Goal: Task Accomplishment & Management: Manage account settings

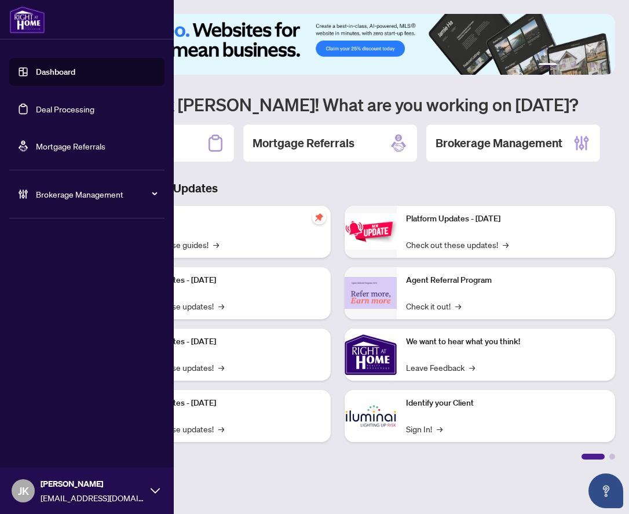
click at [32, 193] on div "Brokerage Management" at bounding box center [86, 194] width 155 height 28
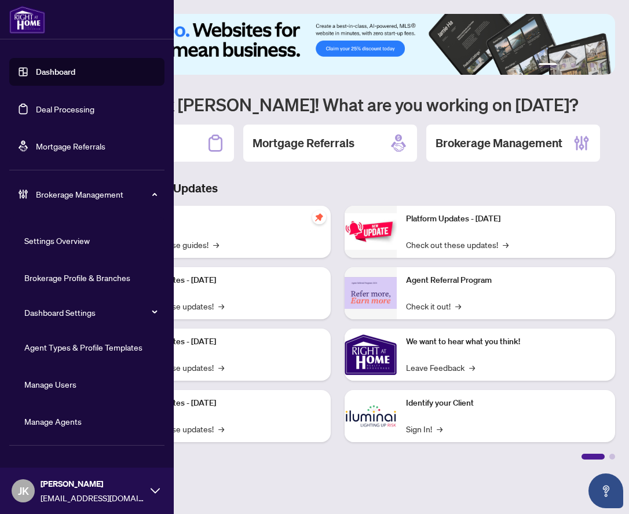
click at [34, 418] on link "Manage Agents" at bounding box center [52, 421] width 57 height 10
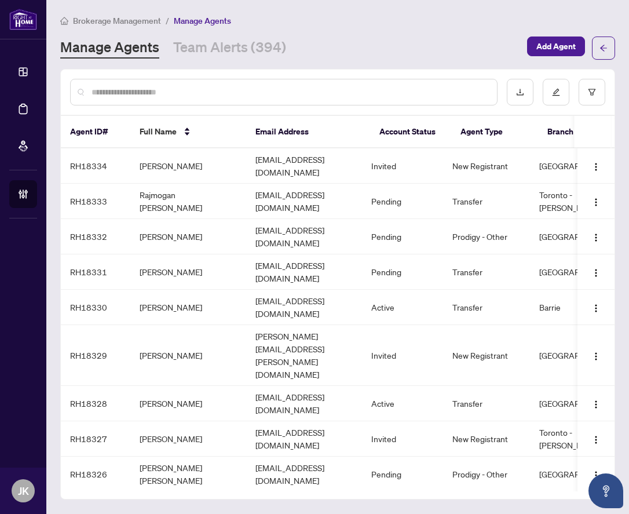
click at [363, 91] on input "text" at bounding box center [290, 92] width 396 height 13
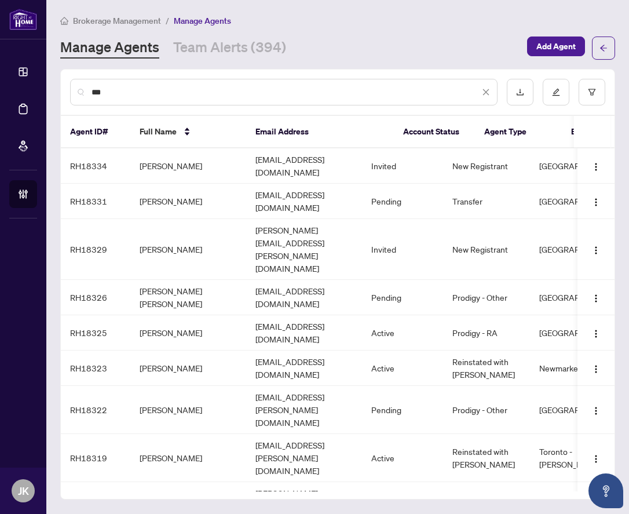
type input "****"
